Goal: Task Accomplishment & Management: Manage account settings

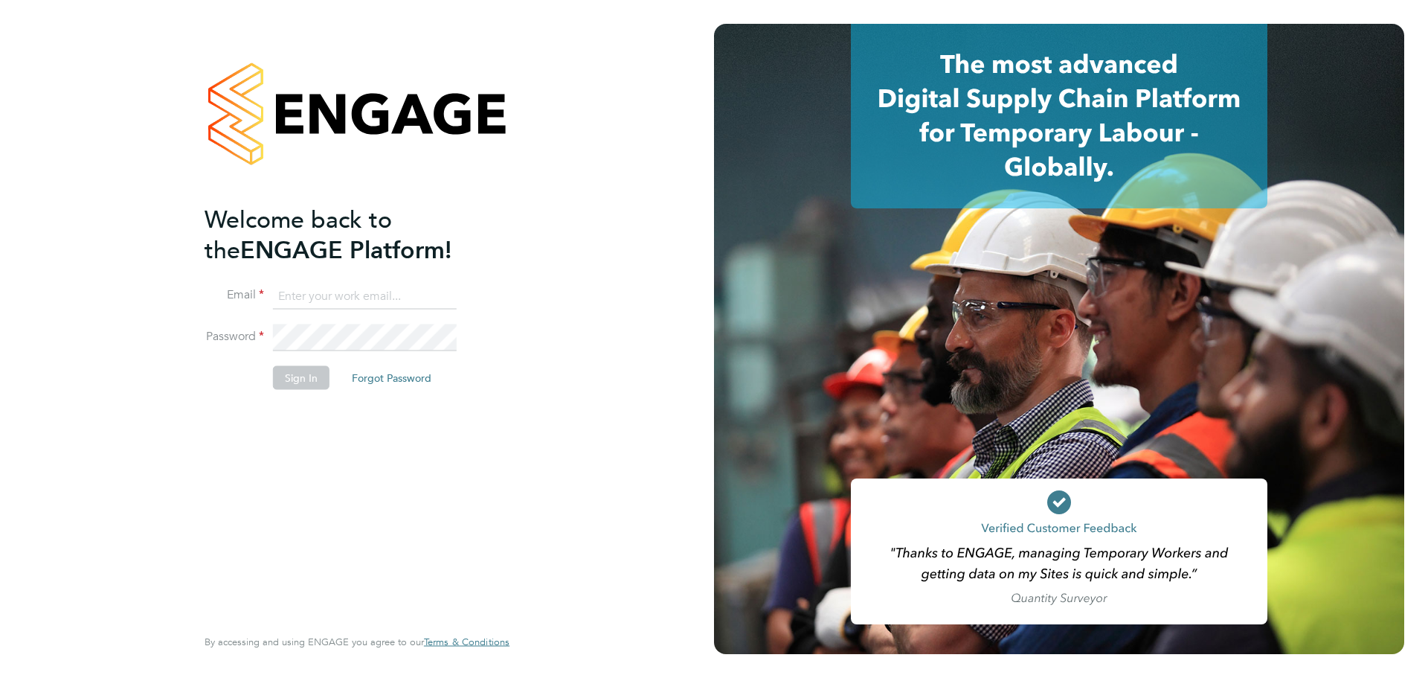
type input "[PERSON_NAME][EMAIL_ADDRESS][PERSON_NAME][DOMAIN_NAME]"
click at [304, 417] on div "Welcome back to the ENGAGE Platform! Email lewis.saunders@randstadcpe.com Passw…" at bounding box center [350, 413] width 290 height 419
click at [327, 361] on li "Password" at bounding box center [350, 345] width 290 height 42
click at [307, 373] on button "Sign In" at bounding box center [301, 377] width 57 height 24
